Goal: Information Seeking & Learning: Learn about a topic

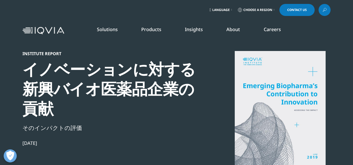
scroll to position [1510, 308]
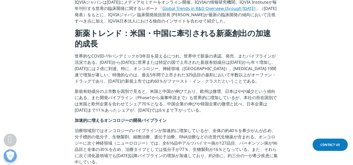
scroll to position [232, 0]
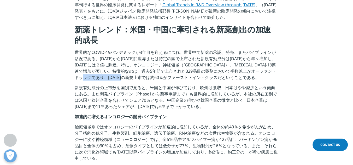
drag, startPoint x: 145, startPoint y: 82, endPoint x: 192, endPoint y: 80, distance: 47.0
click at [192, 80] on p "世界的なCOVID-19パンデミックが3年目を迎えるにつれ、世界中で新薬の承認、発売、またパイプラインが活況である。[DATE]から[DATE]に世界または特…" at bounding box center [177, 66] width 204 height 35
drag, startPoint x: 192, startPoint y: 80, endPoint x: 150, endPoint y: 91, distance: 43.1
click at [150, 91] on p "新規有効成分の上市数を国別で見ると、米国と中国が伸びており、欧州は微増、日本はやや減少という傾向にある。また開発パイプライン（Phase1から薬事申請まで）も…" at bounding box center [177, 98] width 204 height 29
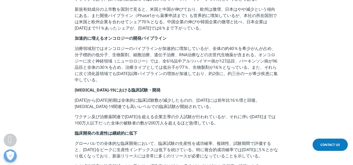
scroll to position [319, 0]
